Goal: Task Accomplishment & Management: Manage account settings

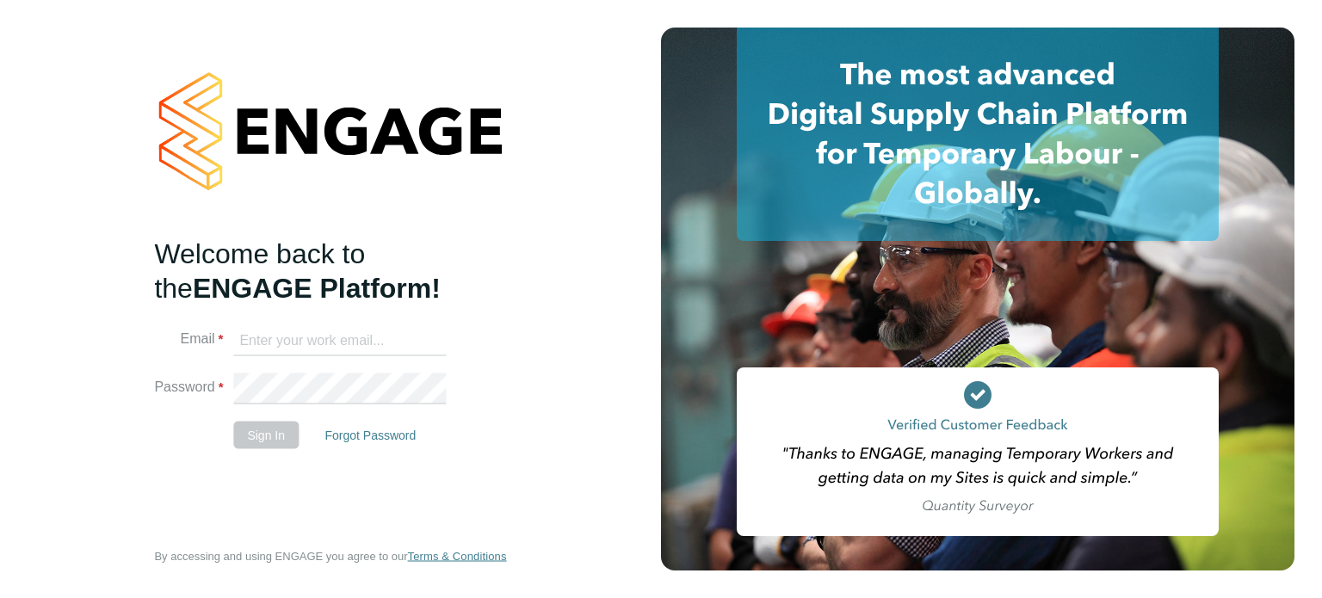
type input "charlotte.macey@brightonandhovealbion.com"
click at [277, 436] on button "Sign In" at bounding box center [265, 435] width 65 height 28
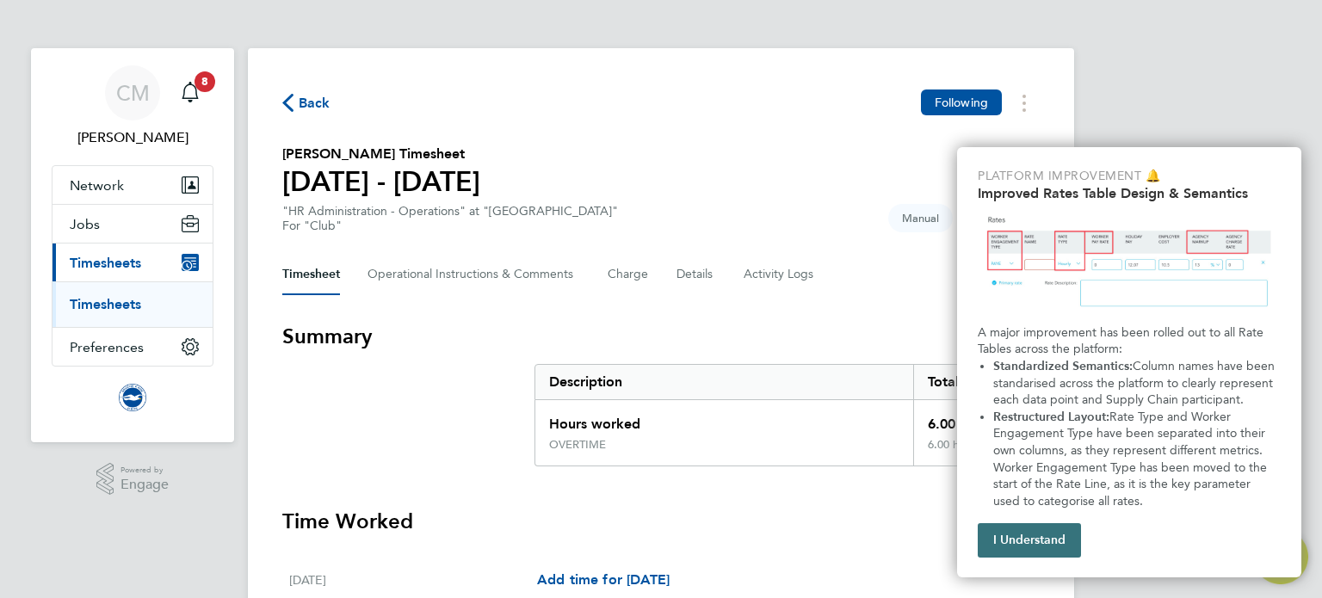
click at [1022, 542] on button "I Understand" at bounding box center [1029, 540] width 103 height 34
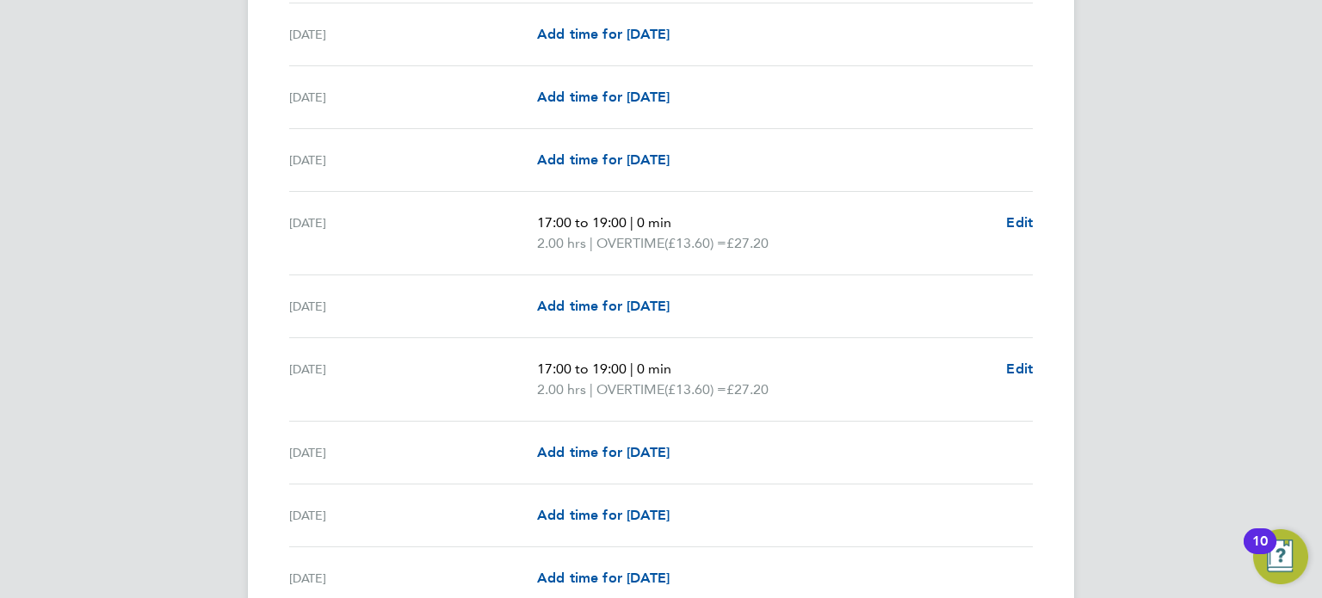
scroll to position [2105, 0]
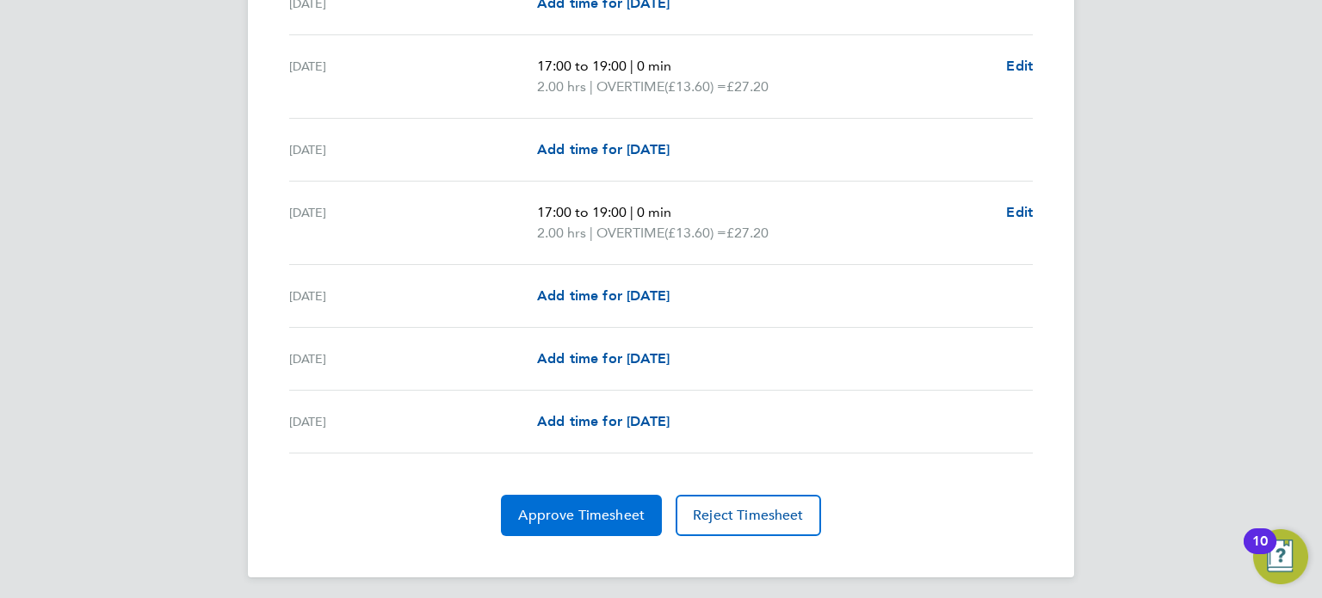
click at [630, 508] on span "Approve Timesheet" at bounding box center [581, 515] width 127 height 17
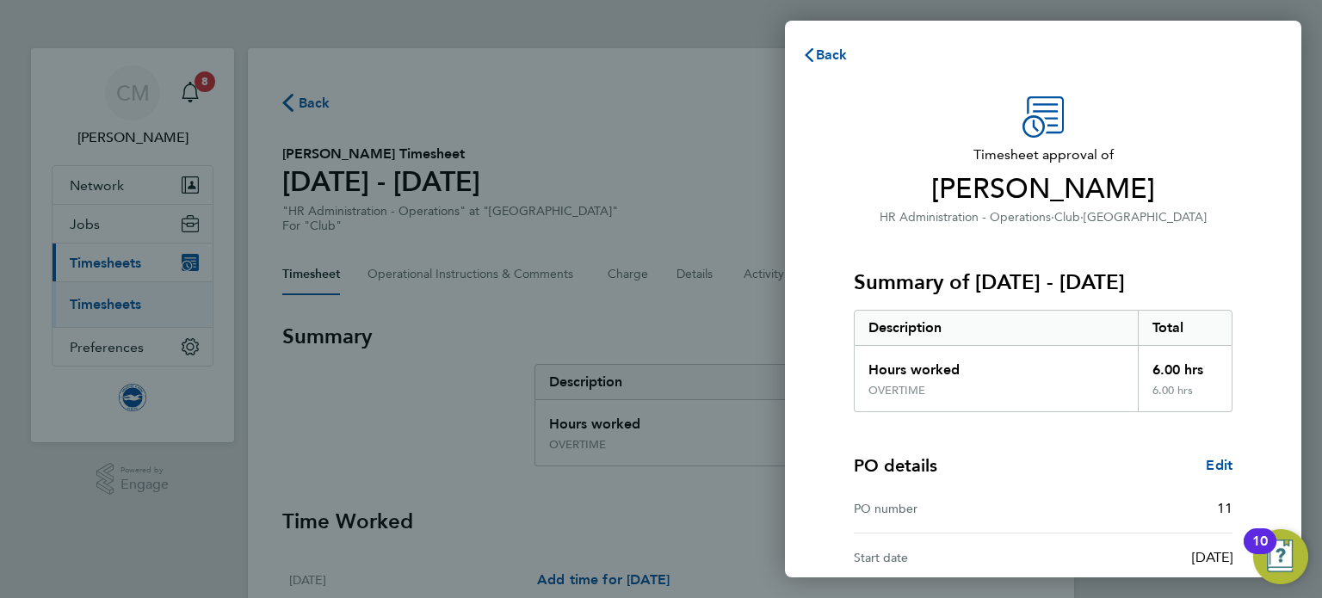
scroll to position [176, 0]
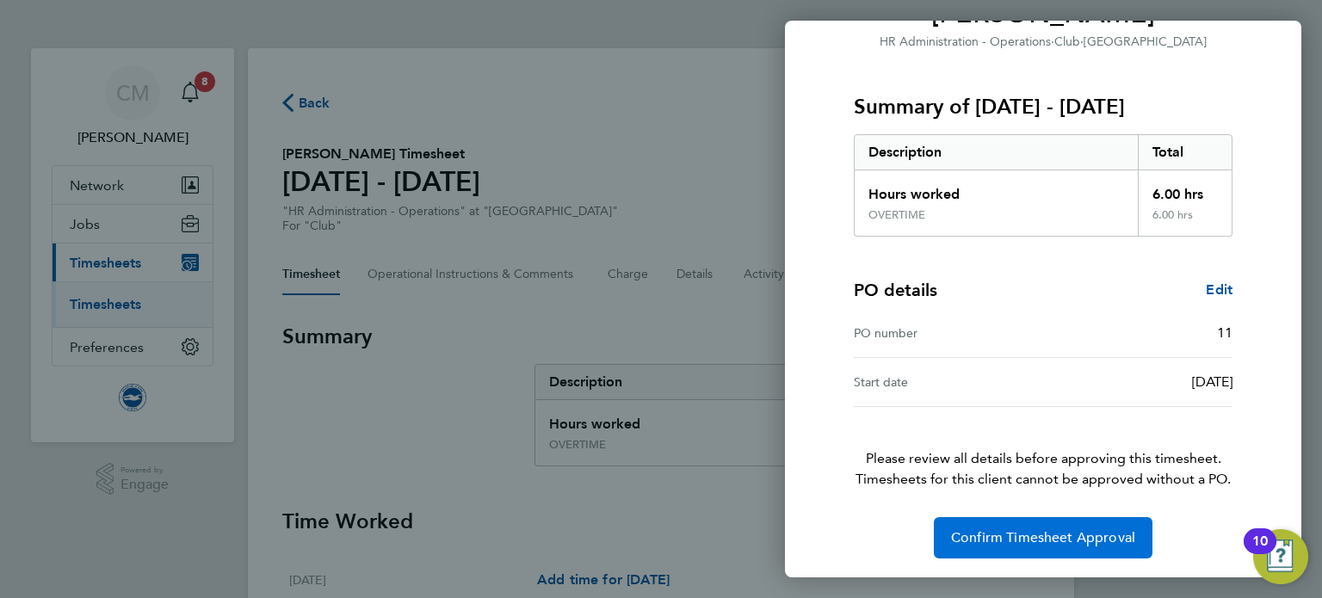
click at [1020, 523] on button "Confirm Timesheet Approval" at bounding box center [1043, 537] width 219 height 41
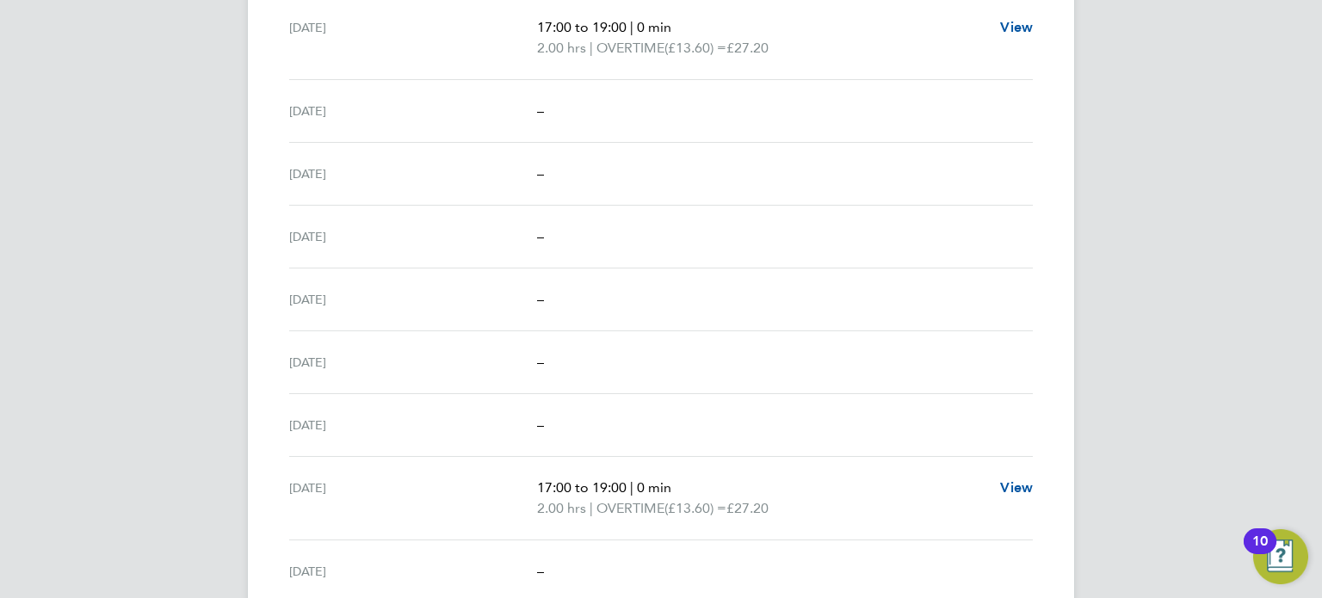
scroll to position [1807, 0]
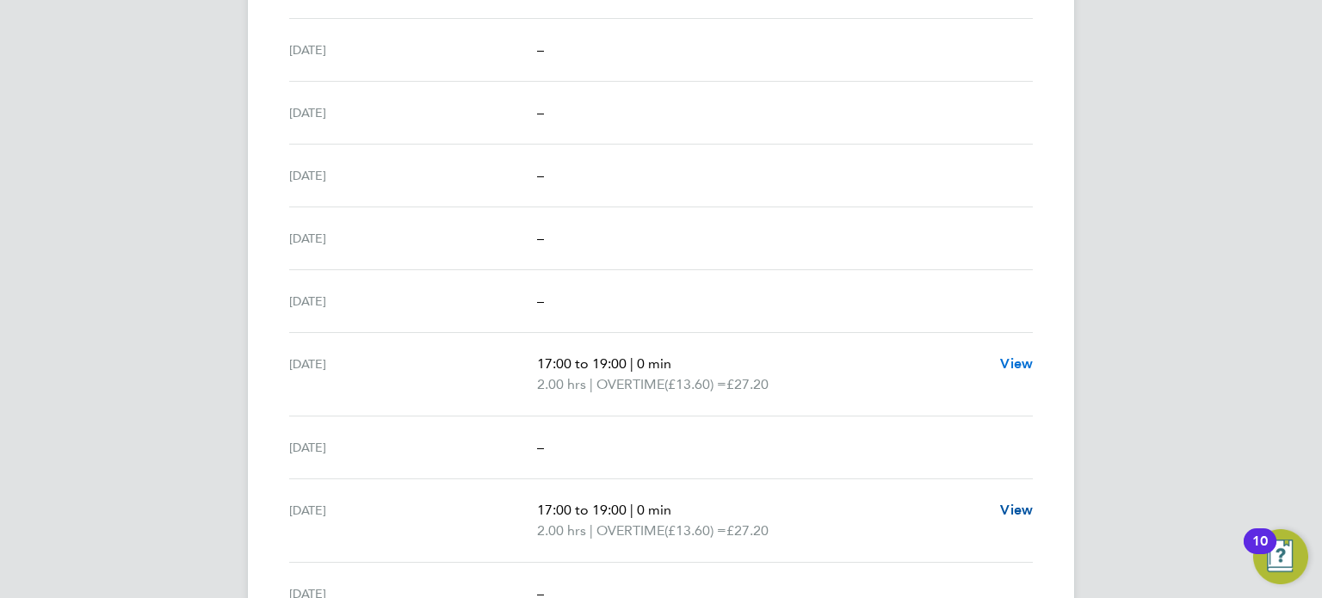
click at [1019, 361] on span "View" at bounding box center [1016, 363] width 33 height 16
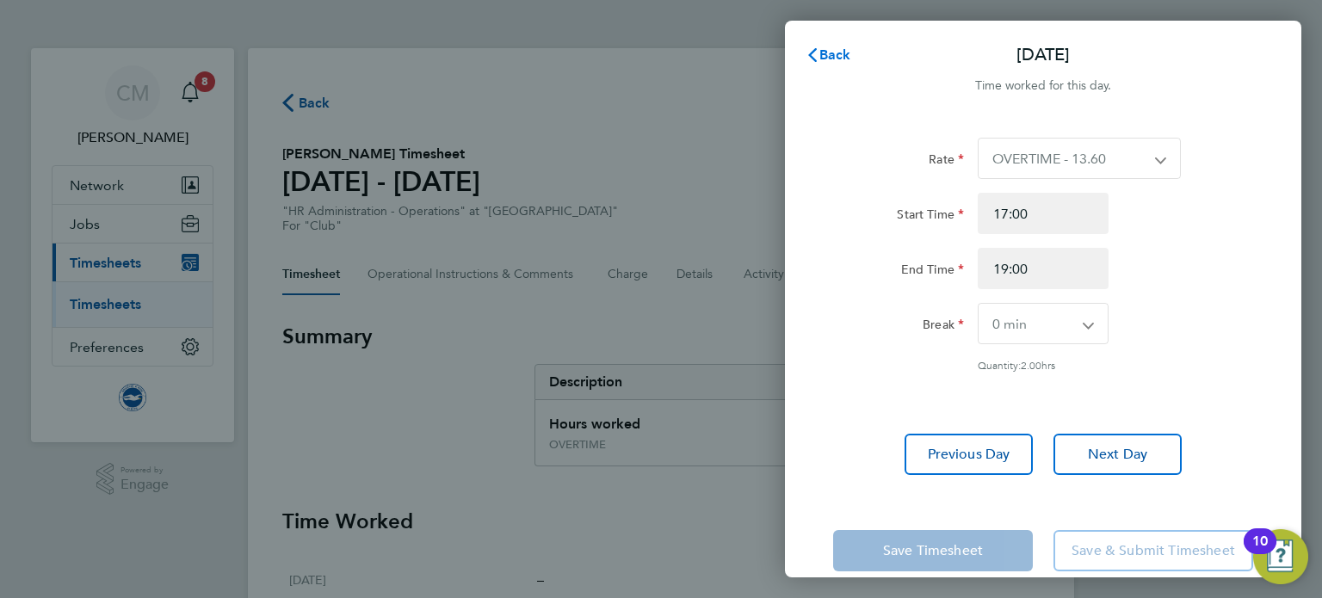
click at [812, 54] on icon "button" at bounding box center [813, 55] width 14 height 14
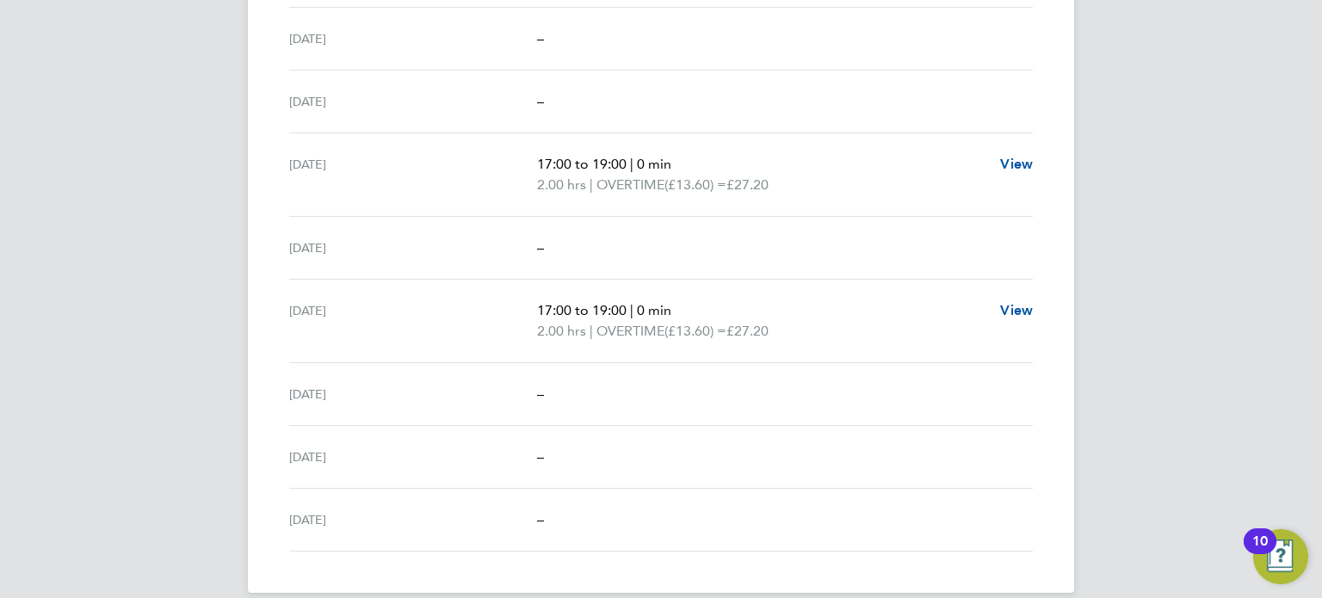
scroll to position [2022, 0]
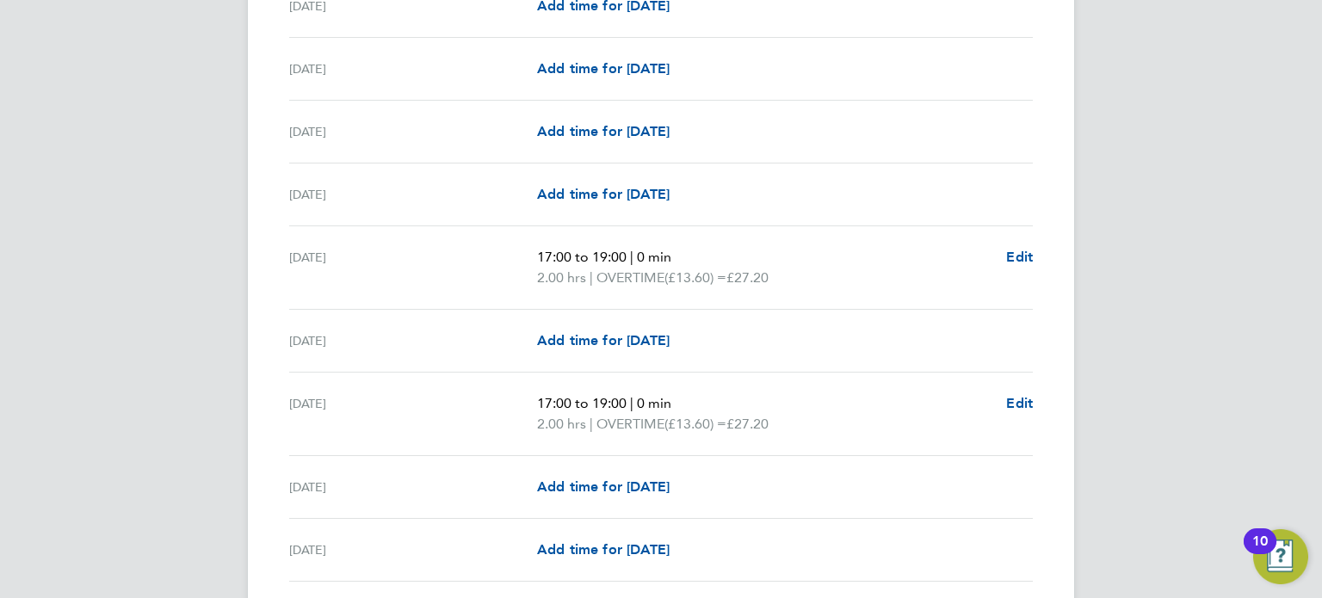
scroll to position [2105, 0]
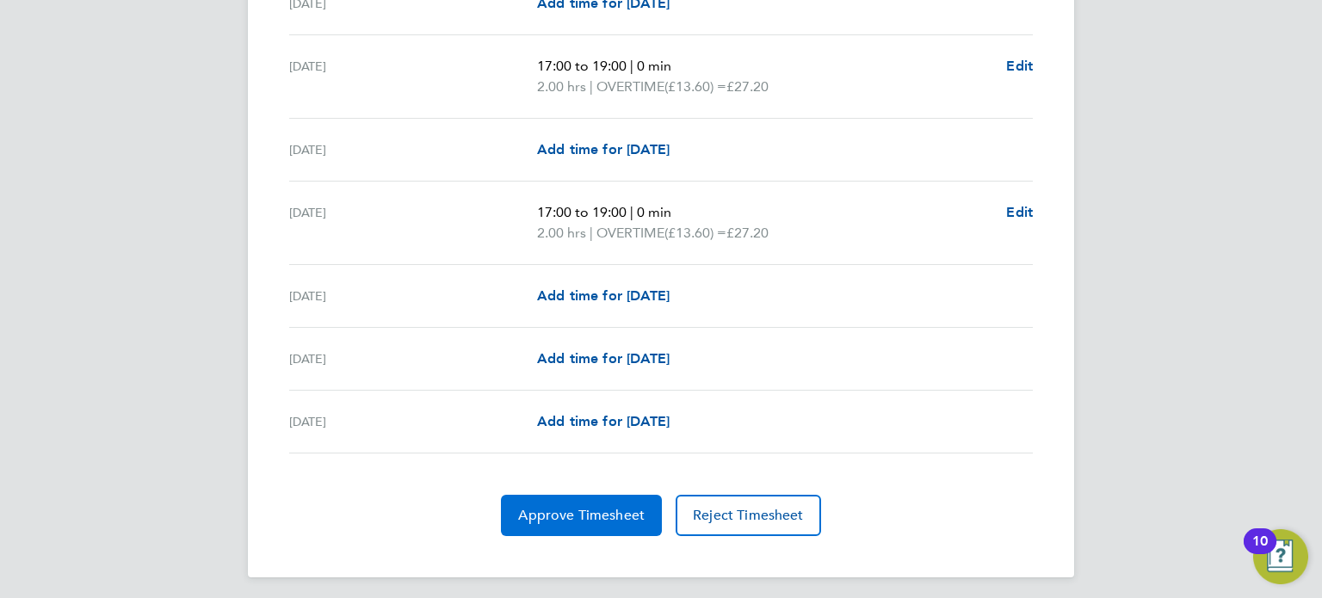
click at [595, 510] on span "Approve Timesheet" at bounding box center [581, 515] width 127 height 17
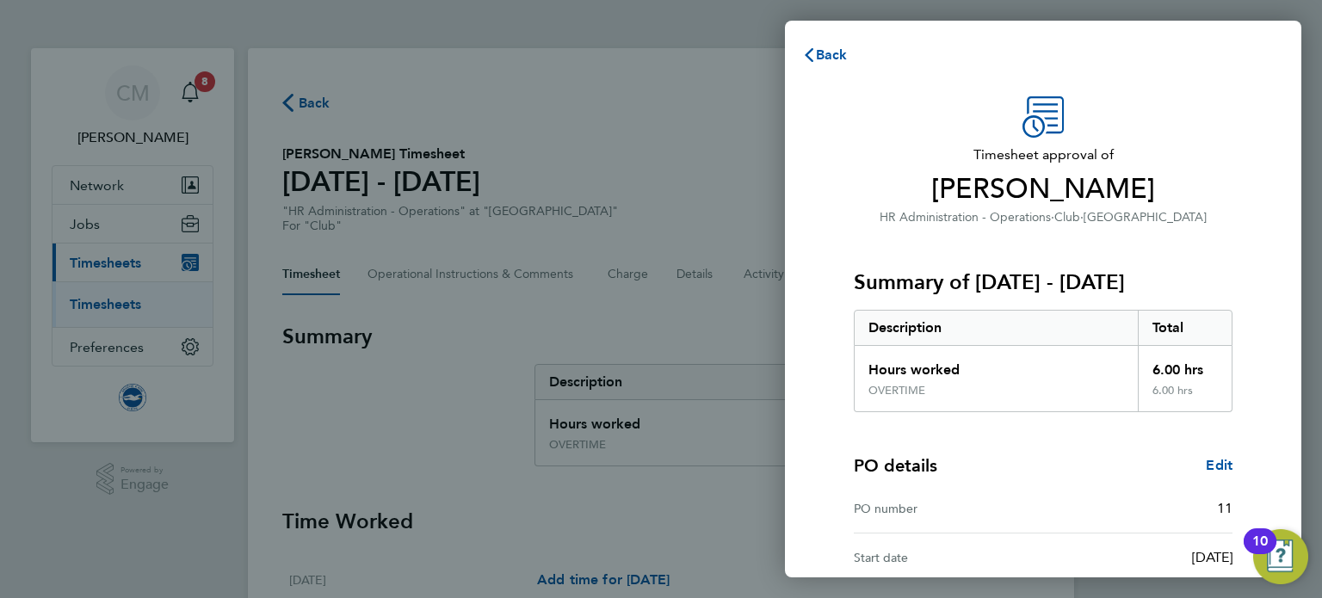
scroll to position [176, 0]
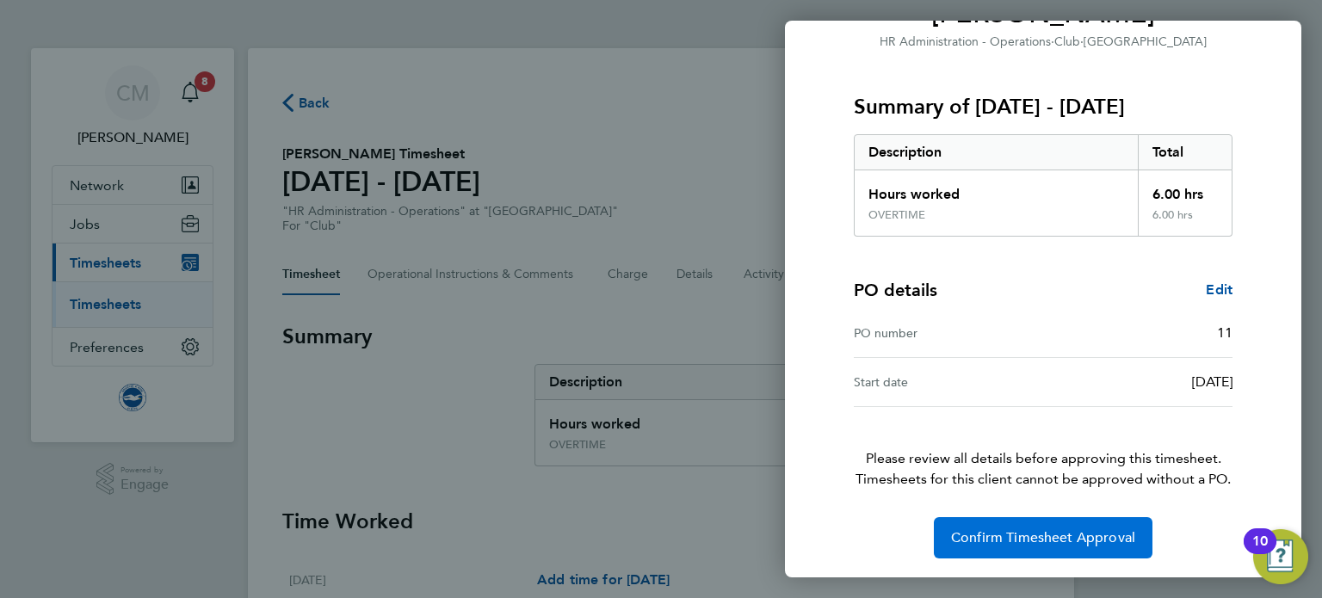
click at [1031, 544] on span "Confirm Timesheet Approval" at bounding box center [1043, 537] width 184 height 17
